Goal: Find specific page/section

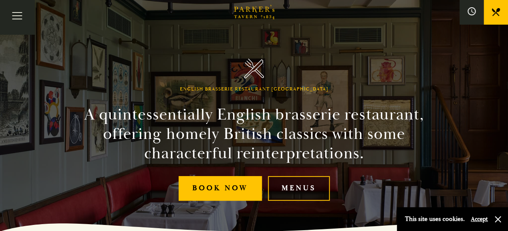
click at [285, 192] on link "Menus" at bounding box center [299, 188] width 62 height 25
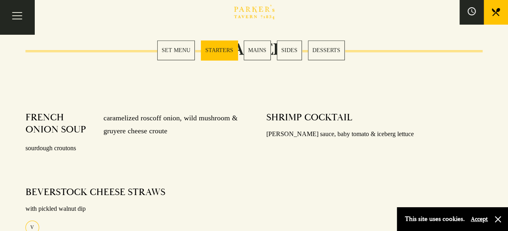
scroll to position [350, 0]
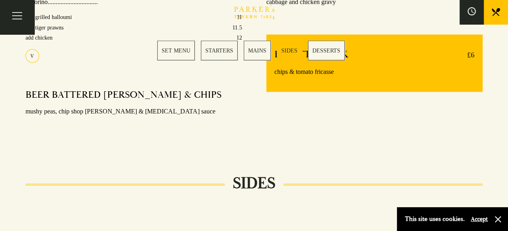
click at [256, 46] on link "MAINS" at bounding box center [257, 50] width 27 height 20
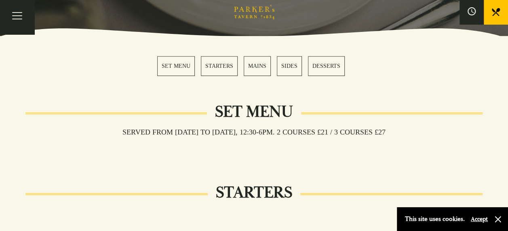
scroll to position [207, 0]
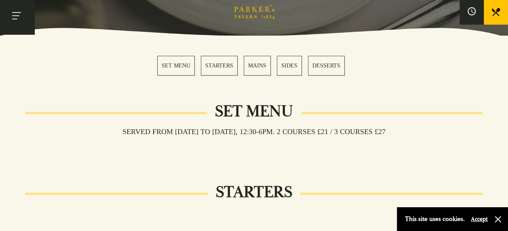
click at [19, 15] on button "Toggle navigation" at bounding box center [17, 17] width 34 height 34
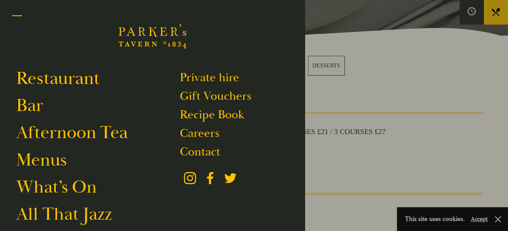
click at [18, 14] on button "Toggle navigation" at bounding box center [17, 17] width 34 height 34
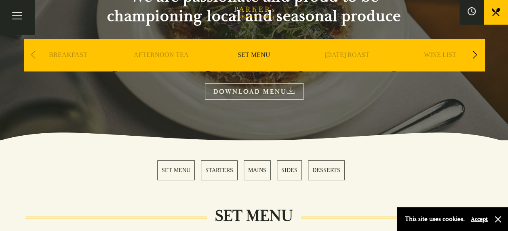
scroll to position [0, 0]
